Goal: Task Accomplishment & Management: Manage account settings

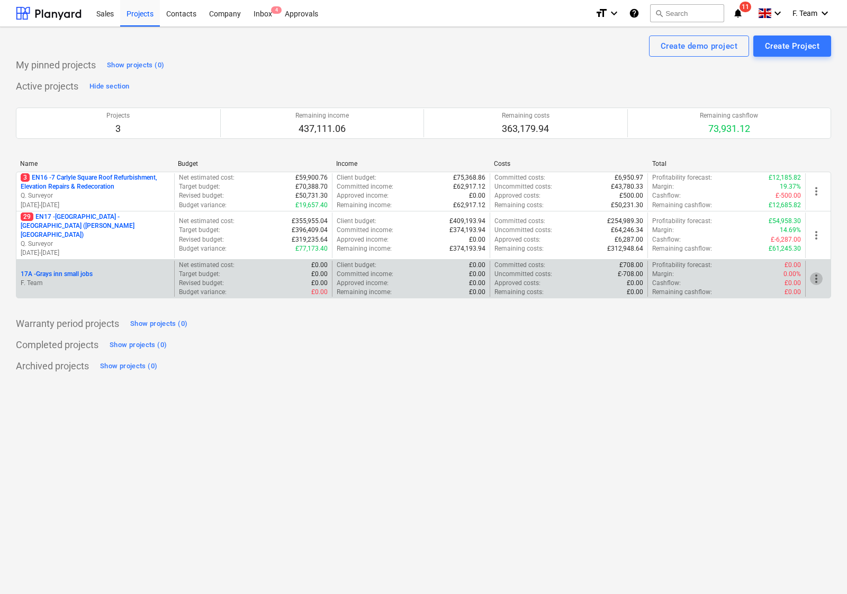
click at [817, 272] on span "more_vert" at bounding box center [816, 278] width 13 height 13
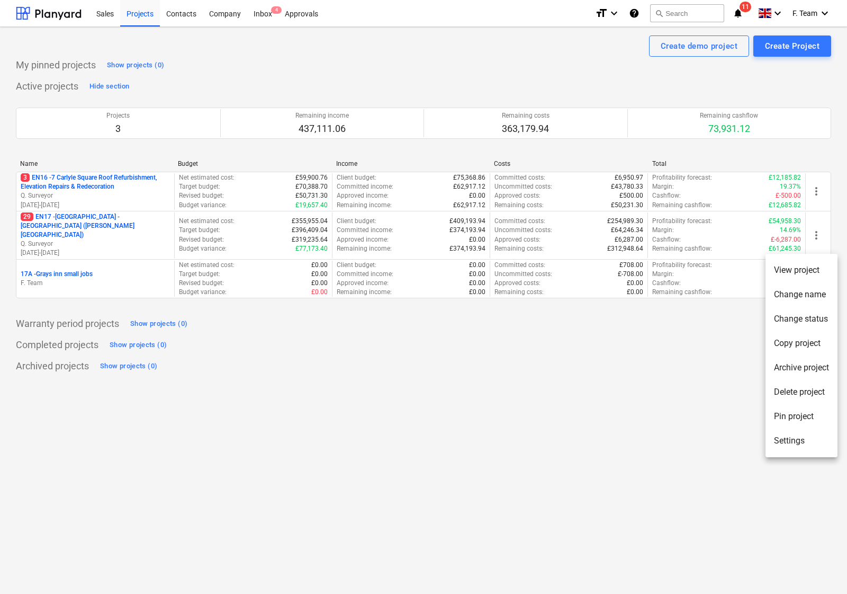
click at [803, 290] on li "Change name" at bounding box center [802, 294] width 72 height 24
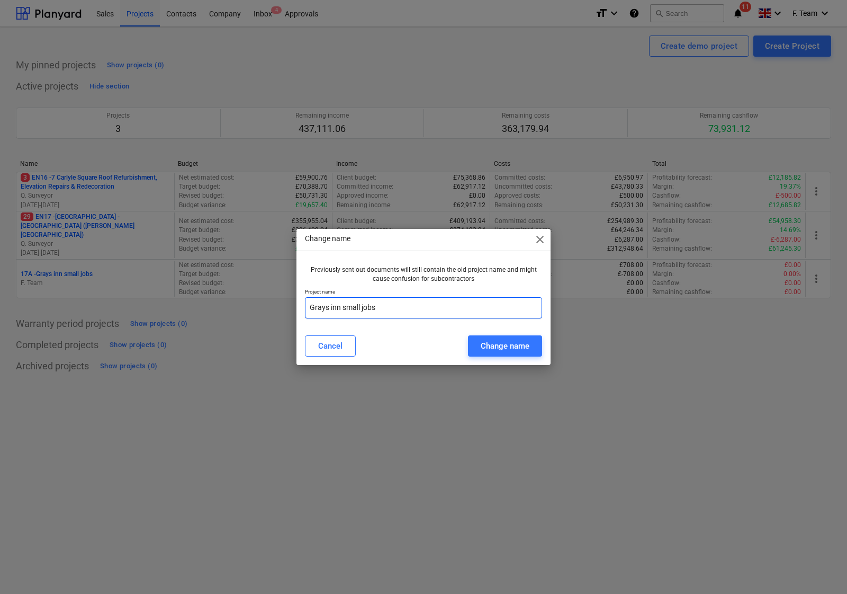
click at [387, 307] on input "Grays inn small jobs" at bounding box center [423, 307] width 237 height 21
click at [322, 345] on div "Cancel" at bounding box center [330, 346] width 24 height 14
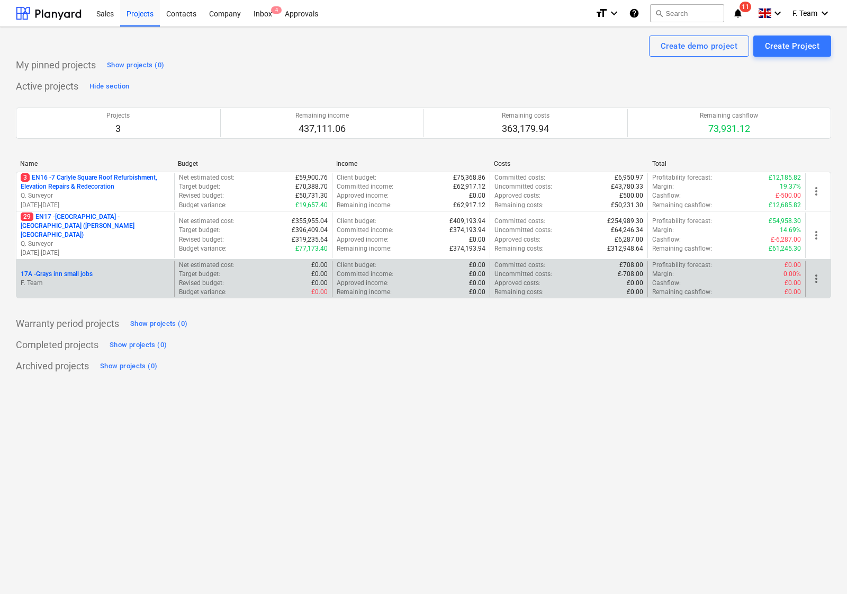
click at [818, 272] on span "more_vert" at bounding box center [816, 278] width 13 height 13
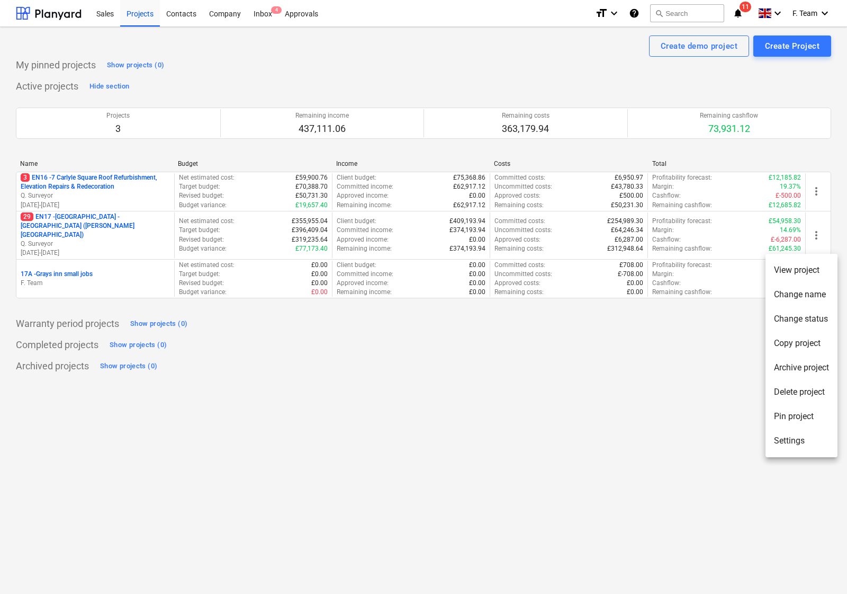
click at [816, 230] on div at bounding box center [423, 297] width 847 height 594
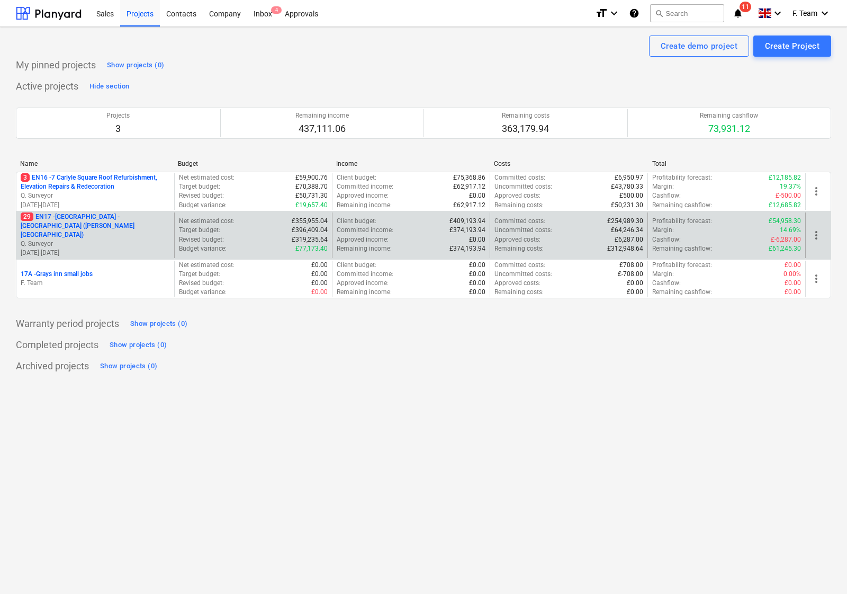
click at [816, 231] on span "more_vert" at bounding box center [816, 235] width 13 height 13
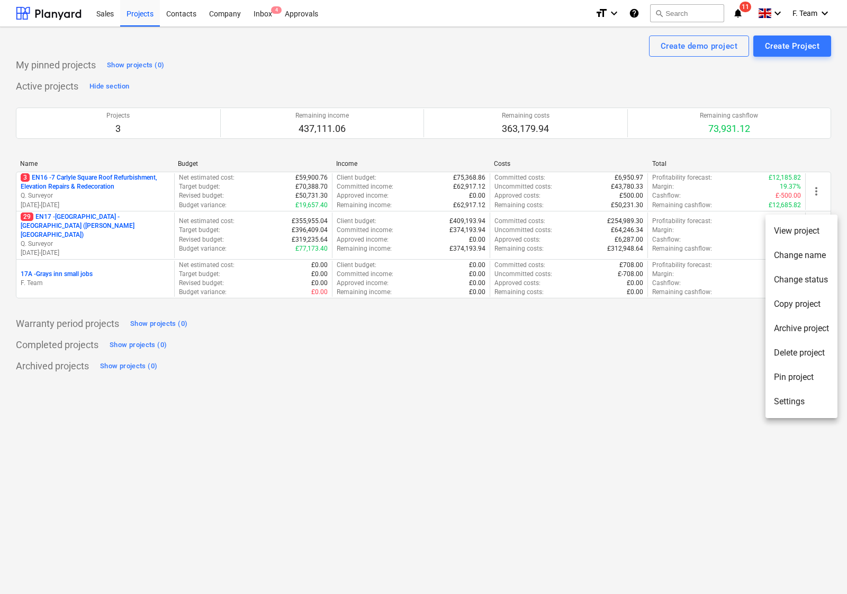
click at [806, 257] on li "Change name" at bounding box center [802, 255] width 72 height 24
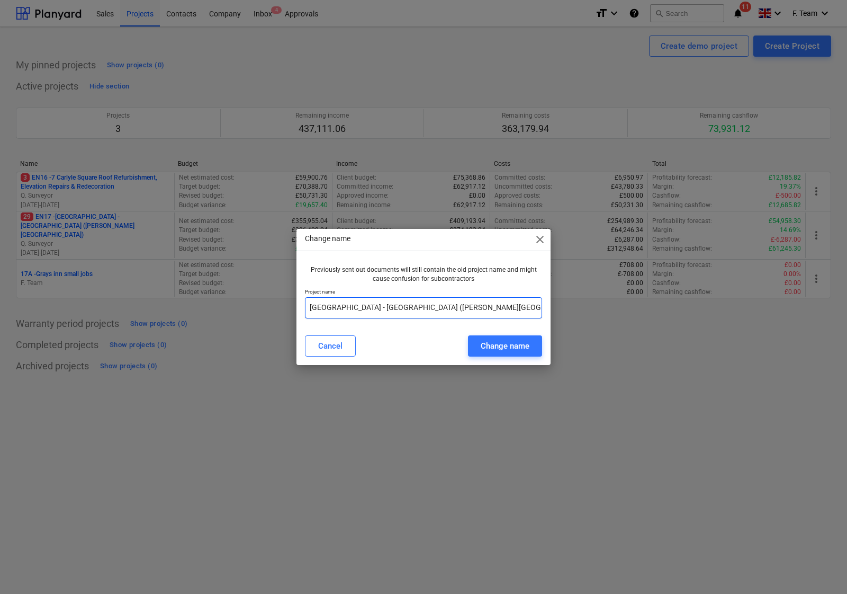
click at [351, 310] on input "[GEOGRAPHIC_DATA] - [GEOGRAPHIC_DATA] ([PERSON_NAME][GEOGRAPHIC_DATA])" at bounding box center [423, 307] width 237 height 21
click at [540, 239] on span "close" at bounding box center [540, 239] width 13 height 13
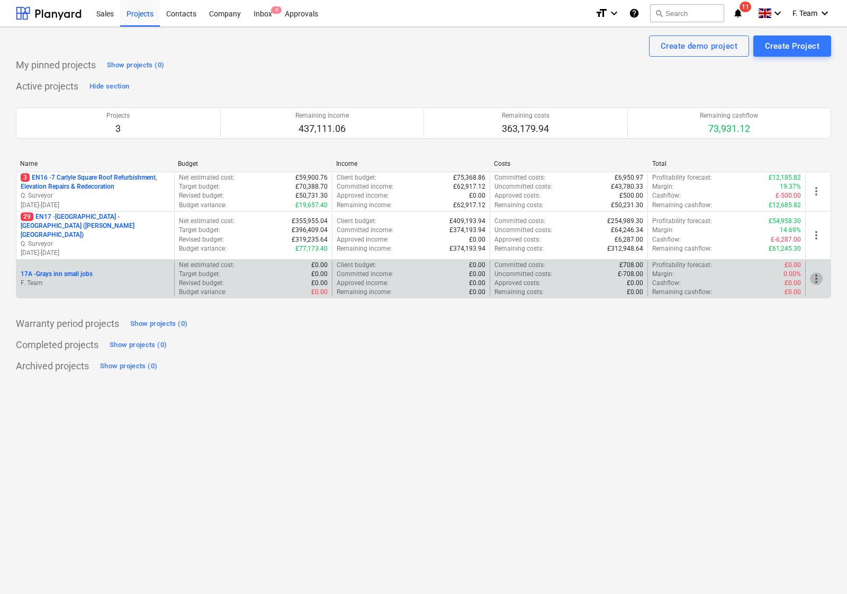
click at [817, 272] on span "more_vert" at bounding box center [816, 278] width 13 height 13
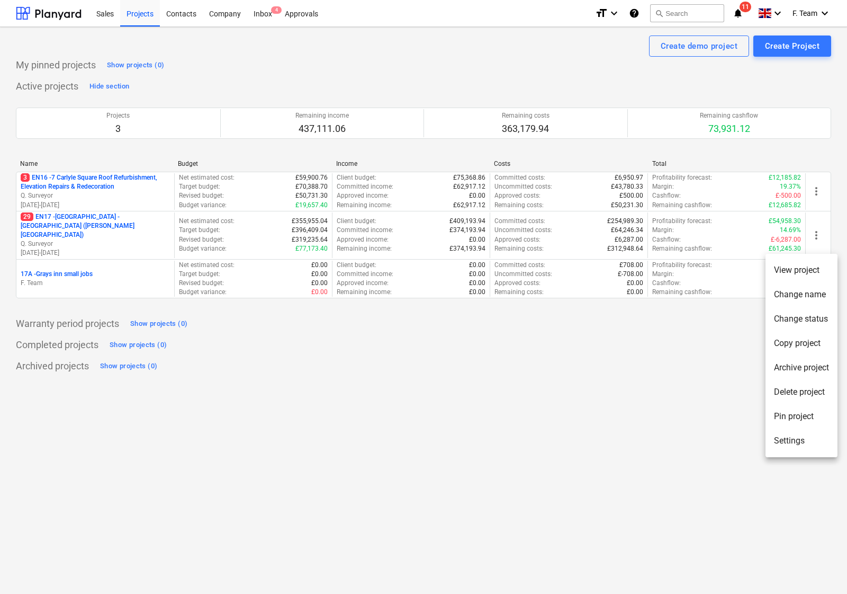
click at [798, 441] on li "Settings" at bounding box center [802, 440] width 72 height 24
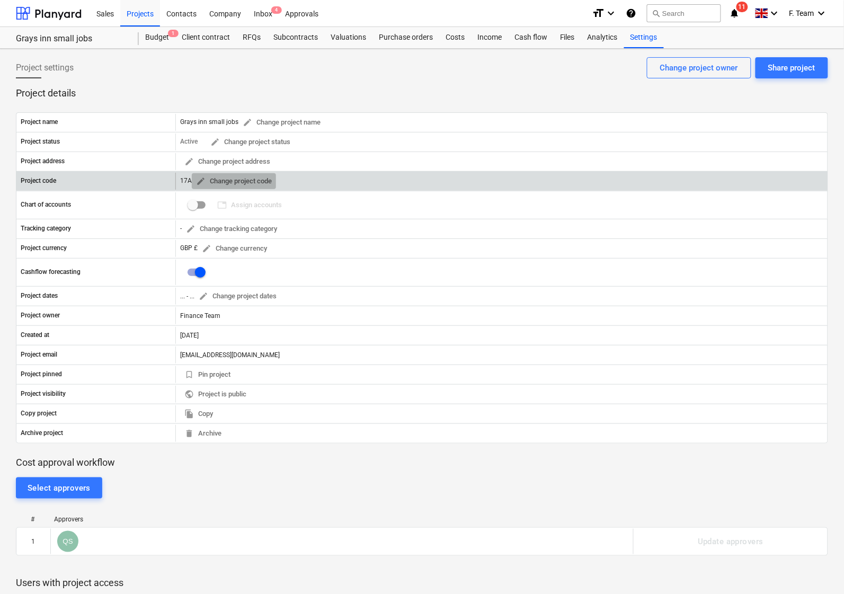
click at [201, 179] on span "edit" at bounding box center [201, 181] width 10 height 10
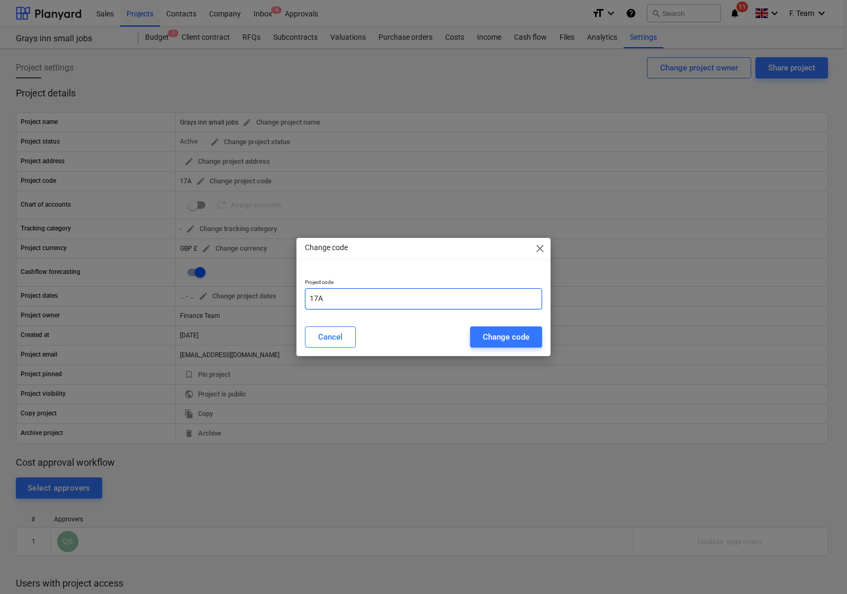
drag, startPoint x: 340, startPoint y: 300, endPoint x: 292, endPoint y: 300, distance: 47.7
click at [292, 300] on div "Change code close Project code 17A Cancel Change code" at bounding box center [423, 297] width 847 height 594
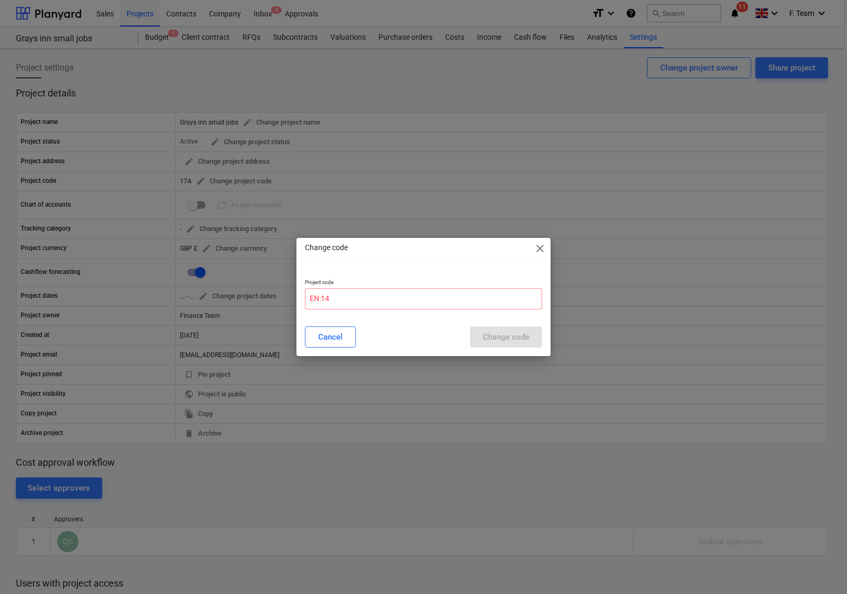
click at [417, 323] on div "Cancel Change code" at bounding box center [424, 337] width 250 height 30
click at [367, 298] on input "EN:14" at bounding box center [423, 298] width 237 height 21
click at [486, 327] on div "Cancel Change code" at bounding box center [423, 336] width 237 height 21
drag, startPoint x: 321, startPoint y: 299, endPoint x: 345, endPoint y: 302, distance: 24.0
click at [321, 298] on input "EN:14" at bounding box center [423, 298] width 237 height 21
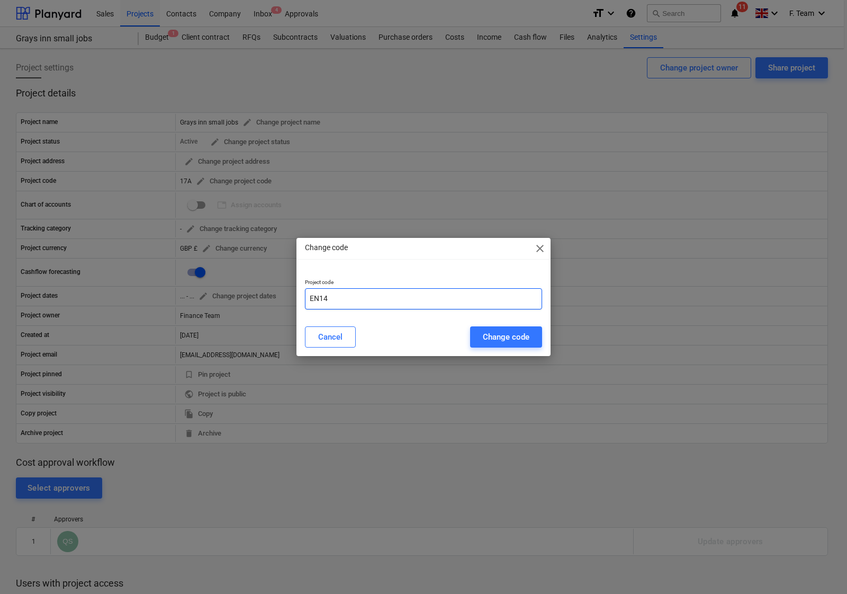
type input "EN14"
click at [518, 338] on div "Change code" at bounding box center [506, 337] width 47 height 14
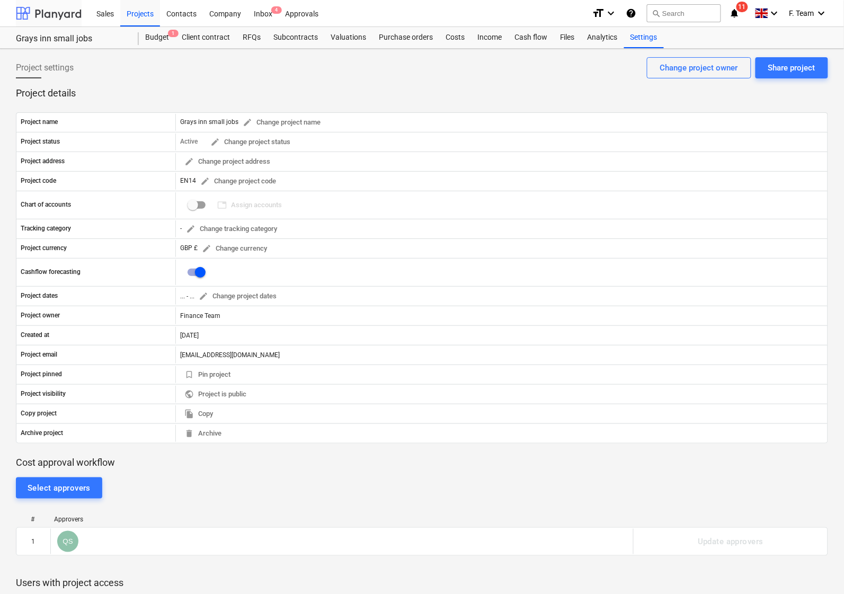
click at [59, 17] on div at bounding box center [49, 13] width 66 height 26
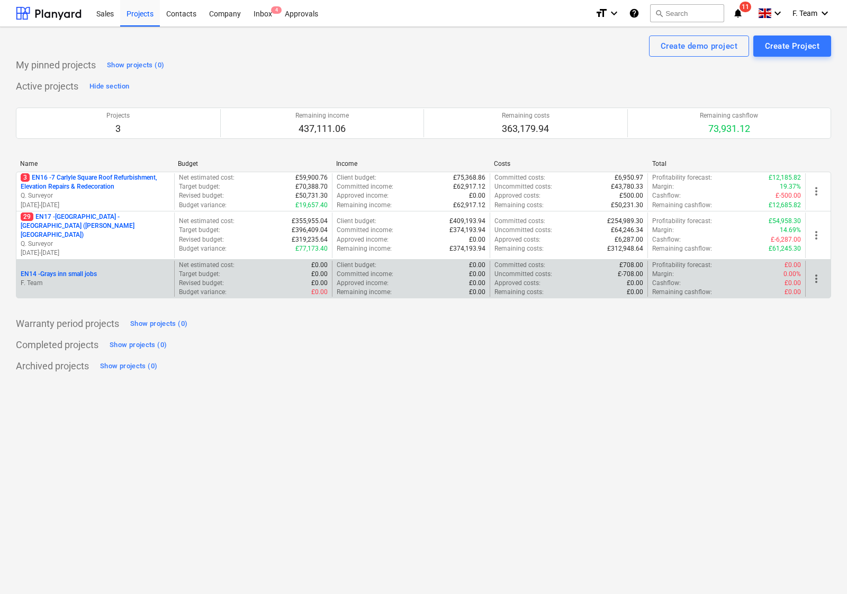
click at [816, 274] on span "more_vert" at bounding box center [816, 278] width 13 height 13
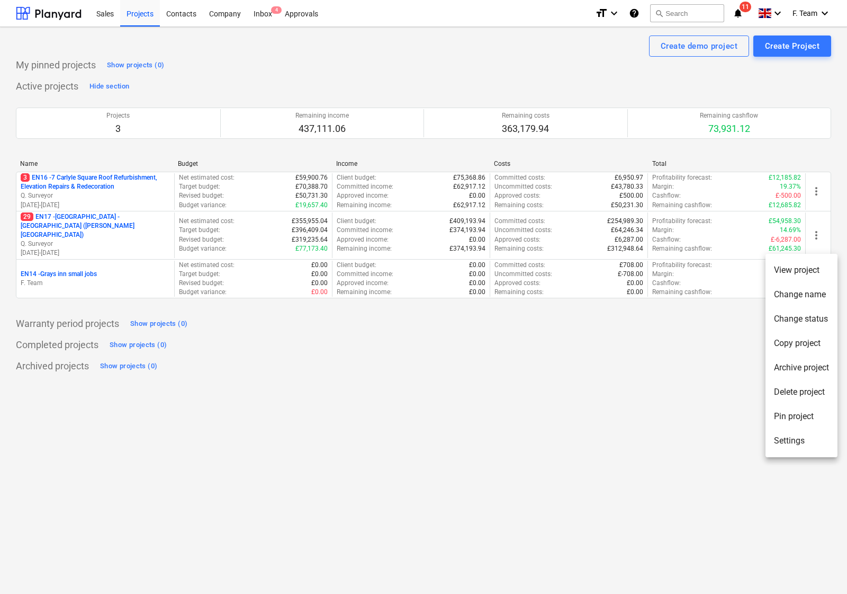
click at [796, 443] on li "Settings" at bounding box center [802, 440] width 72 height 24
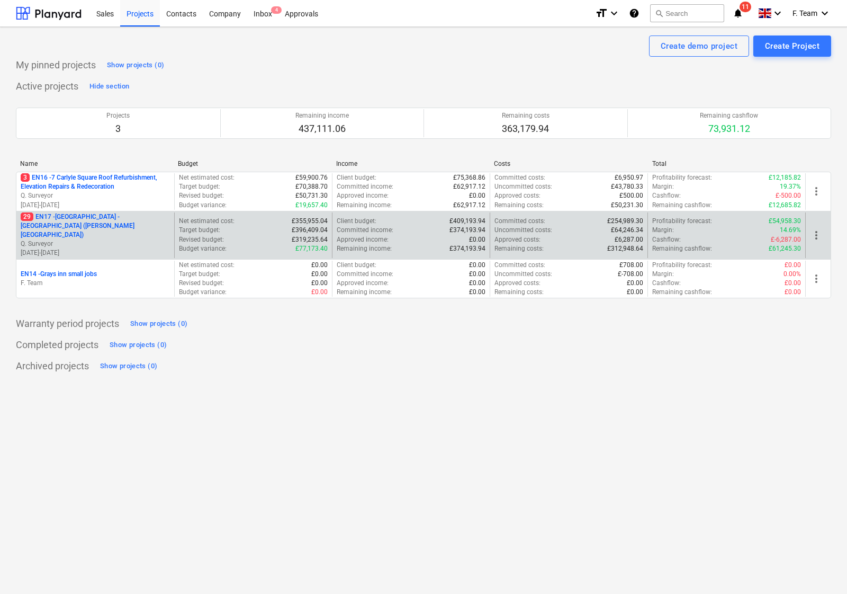
click at [817, 229] on span "more_vert" at bounding box center [816, 235] width 13 height 13
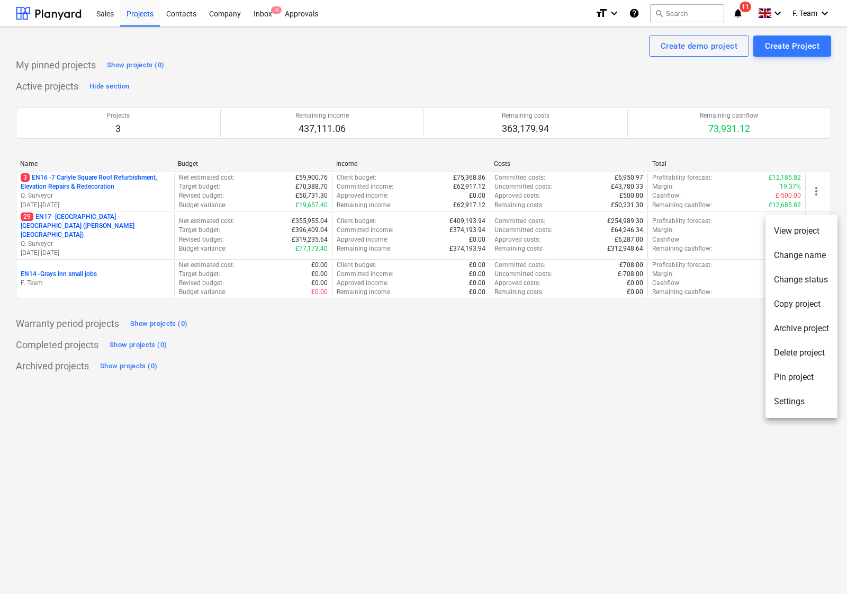
click at [790, 407] on li "Settings" at bounding box center [802, 401] width 72 height 24
